Goal: Navigation & Orientation: Understand site structure

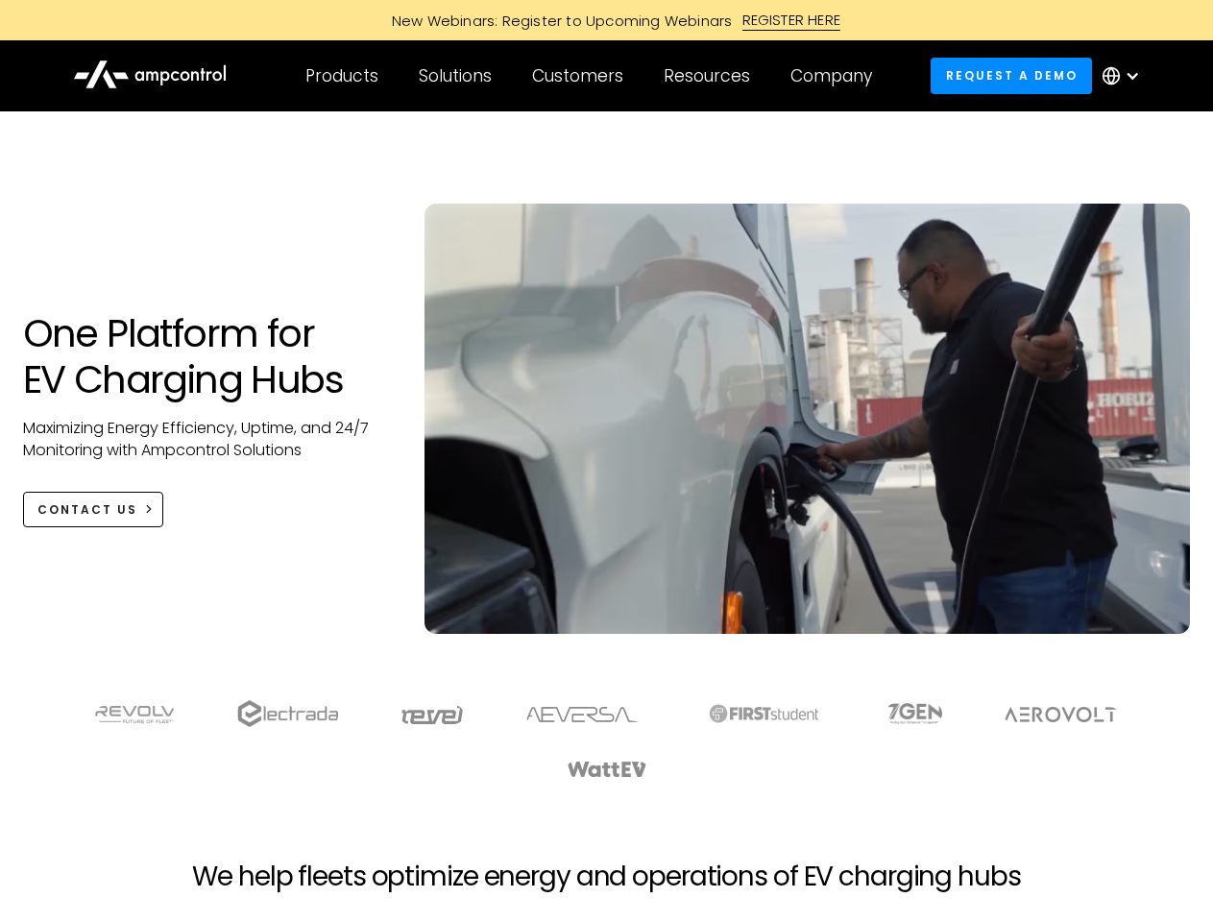
click at [591, 76] on div "Customers" at bounding box center [577, 75] width 91 height 21
click at [341, 76] on div "Products" at bounding box center [342, 75] width 73 height 21
click at [456, 76] on div "Solutions" at bounding box center [455, 75] width 73 height 21
click at [581, 76] on div "Customers" at bounding box center [577, 75] width 91 height 21
click at [711, 76] on div "Resources" at bounding box center [707, 75] width 86 height 21
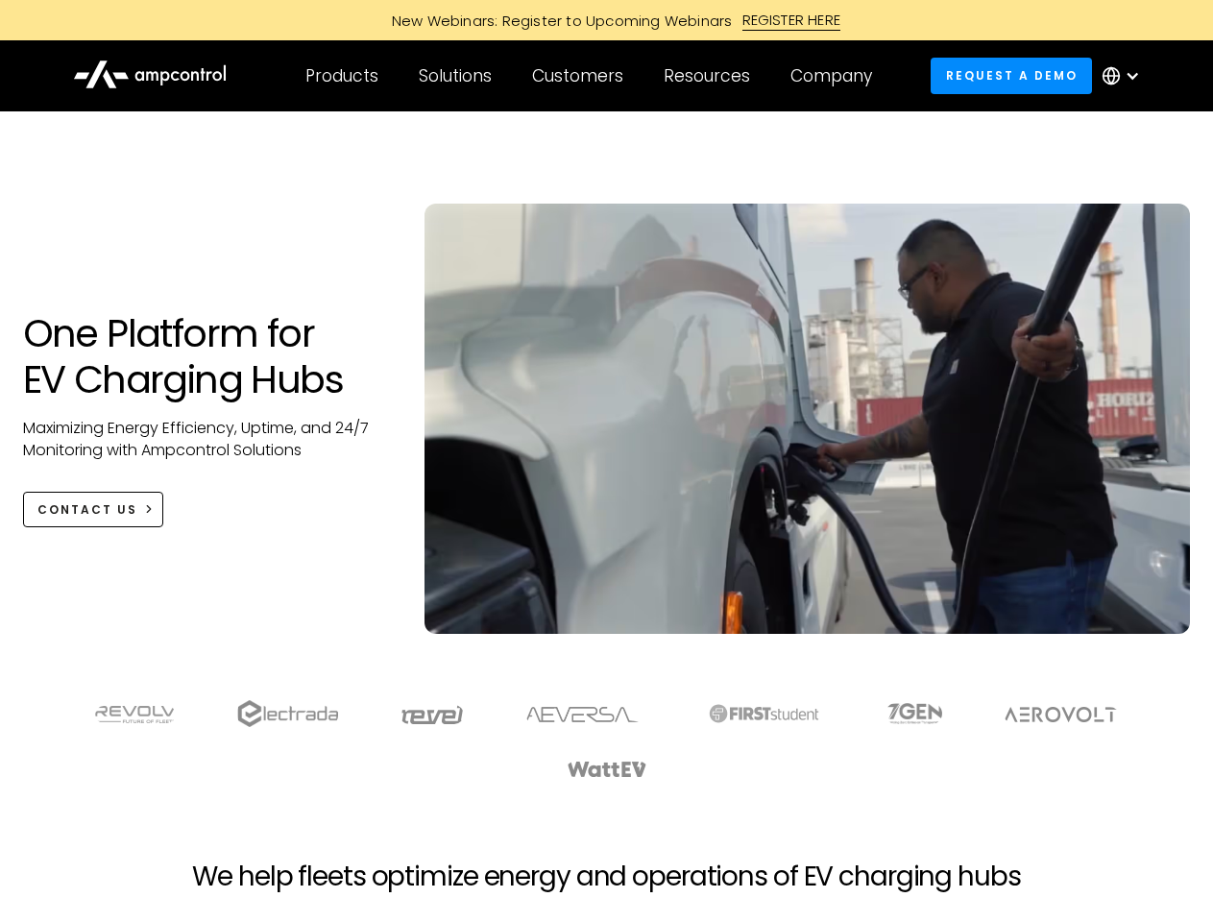
click at [838, 76] on div "Company" at bounding box center [832, 75] width 82 height 21
click at [1126, 76] on div at bounding box center [1132, 75] width 15 height 15
